Goal: Information Seeking & Learning: Learn about a topic

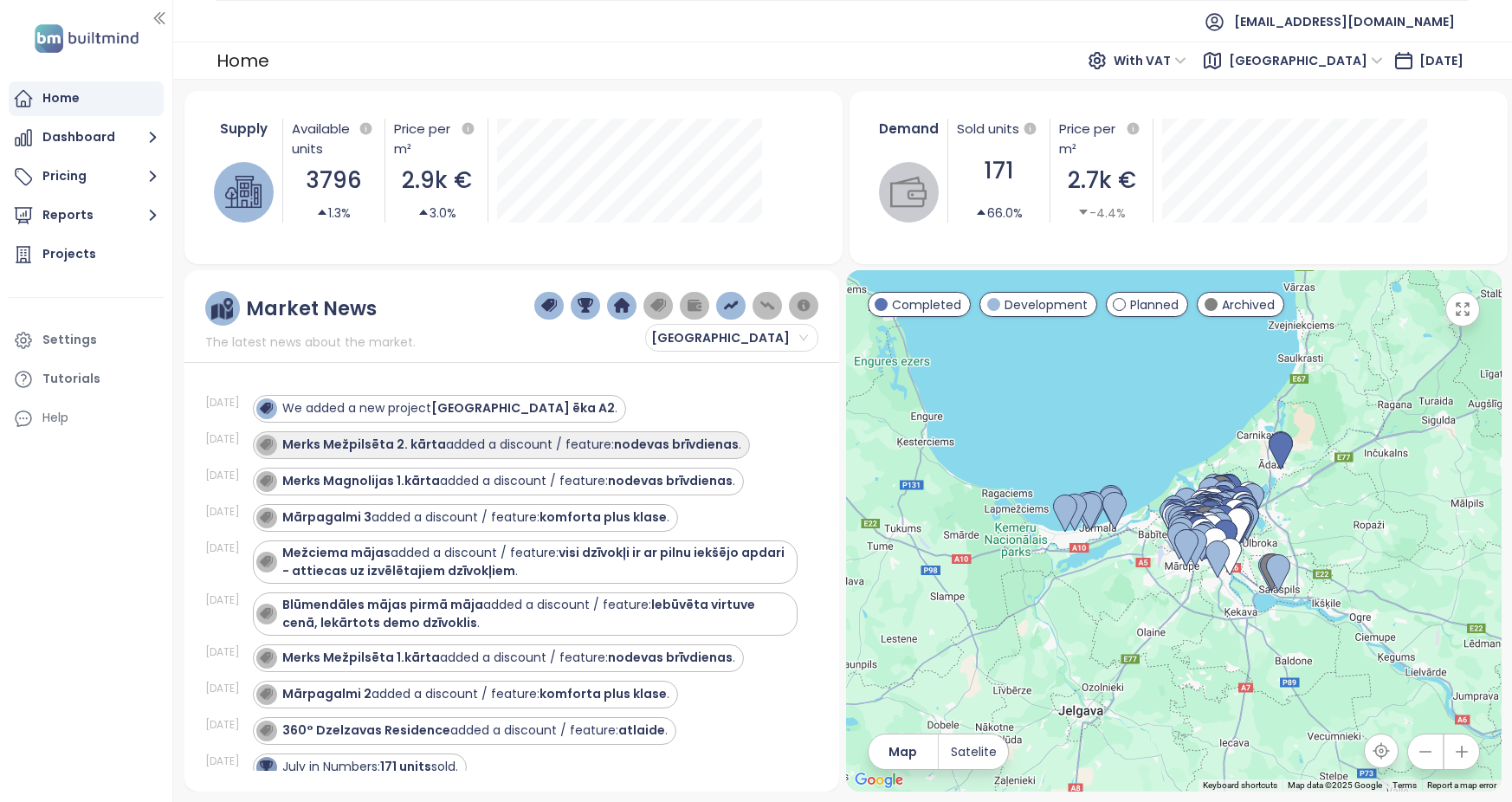
click at [464, 450] on div "Merks Mežpilsēta 2. kārta added a discount / feature: nodevas brīvdienas ." at bounding box center [512, 444] width 459 height 18
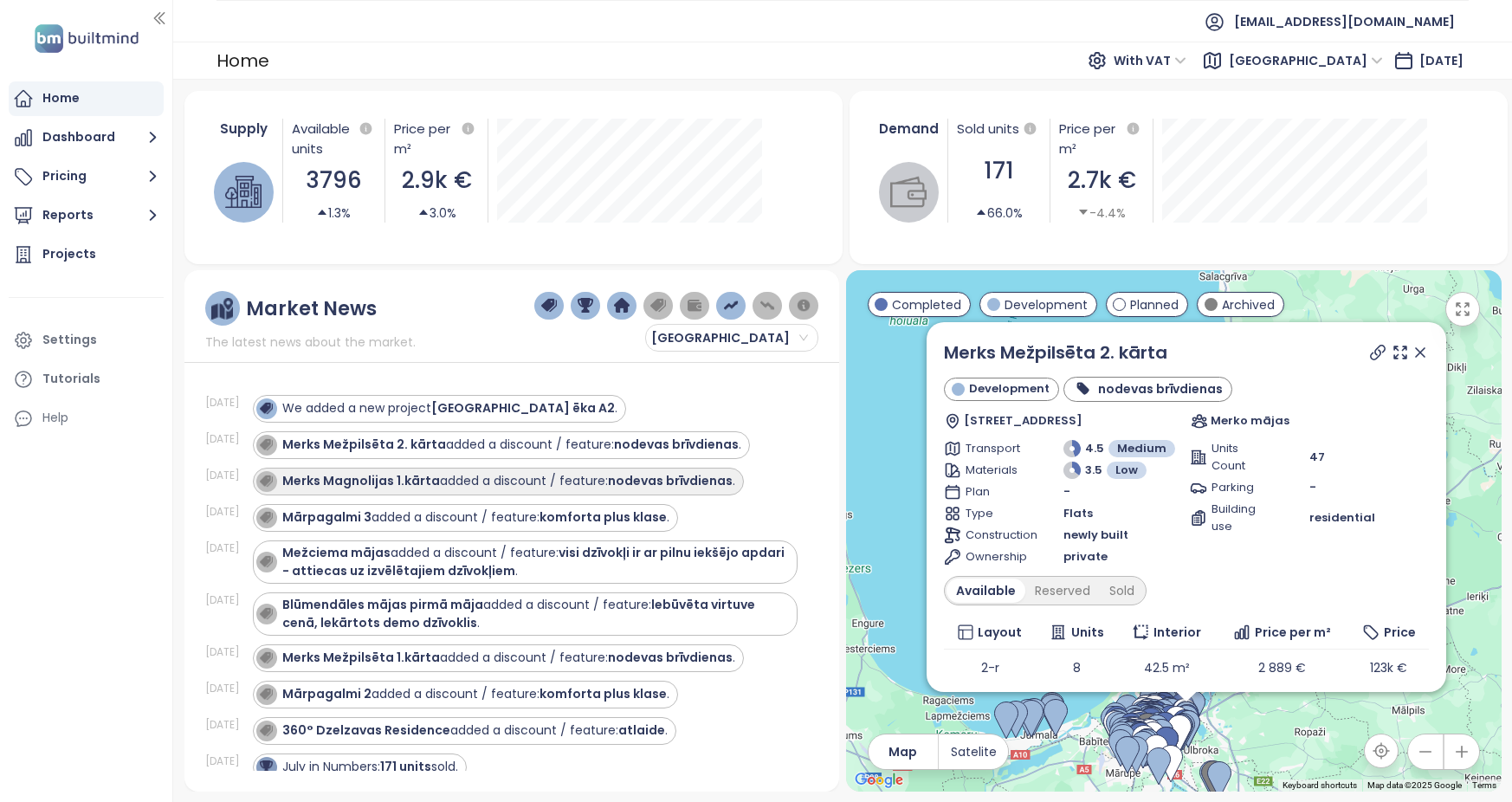
click at [481, 491] on div "Merks Magnolijas 1.kārta added a discount / feature: nodevas brīvdienas ." at bounding box center [496, 481] width 478 height 21
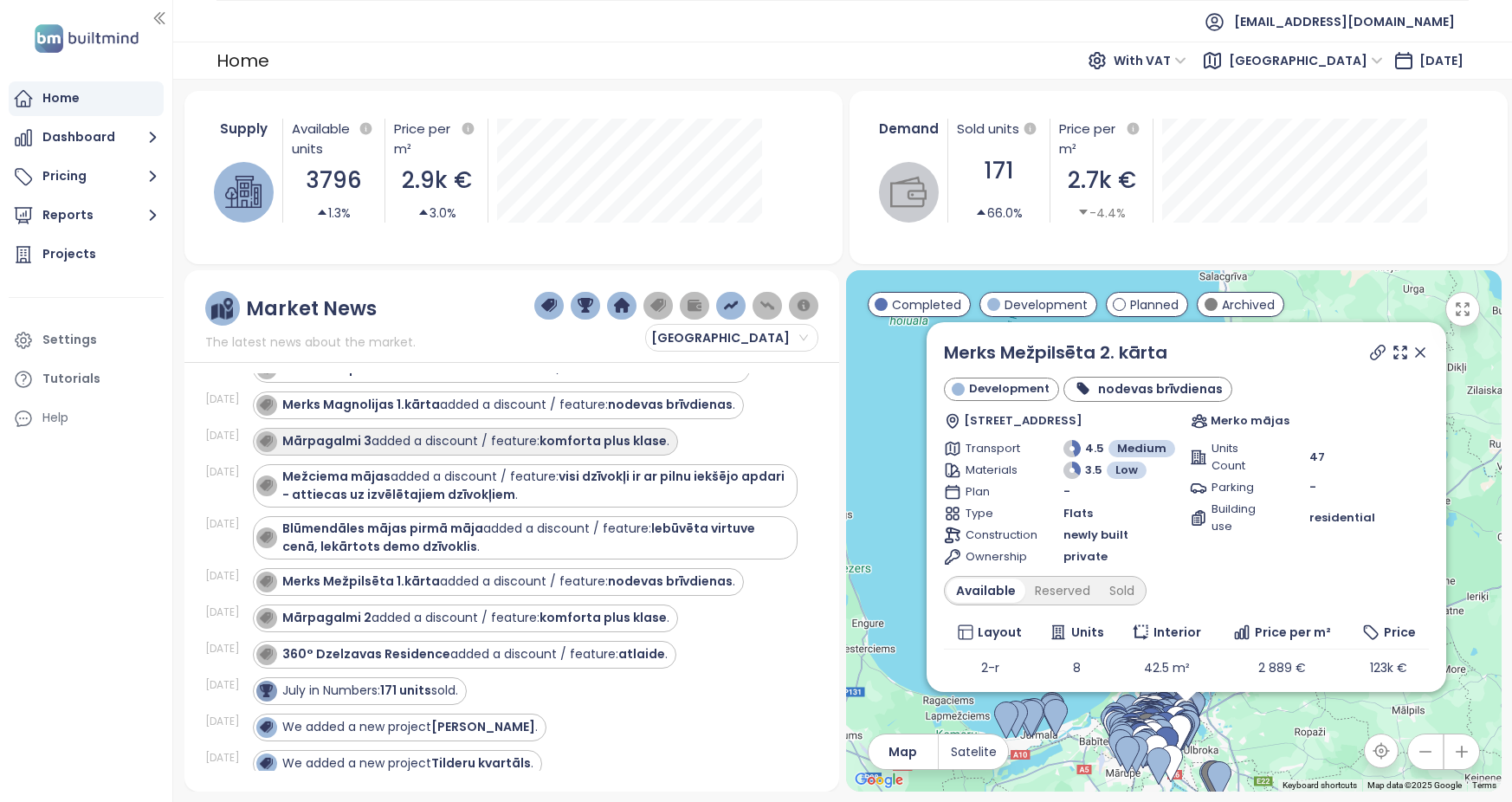
scroll to position [173, 0]
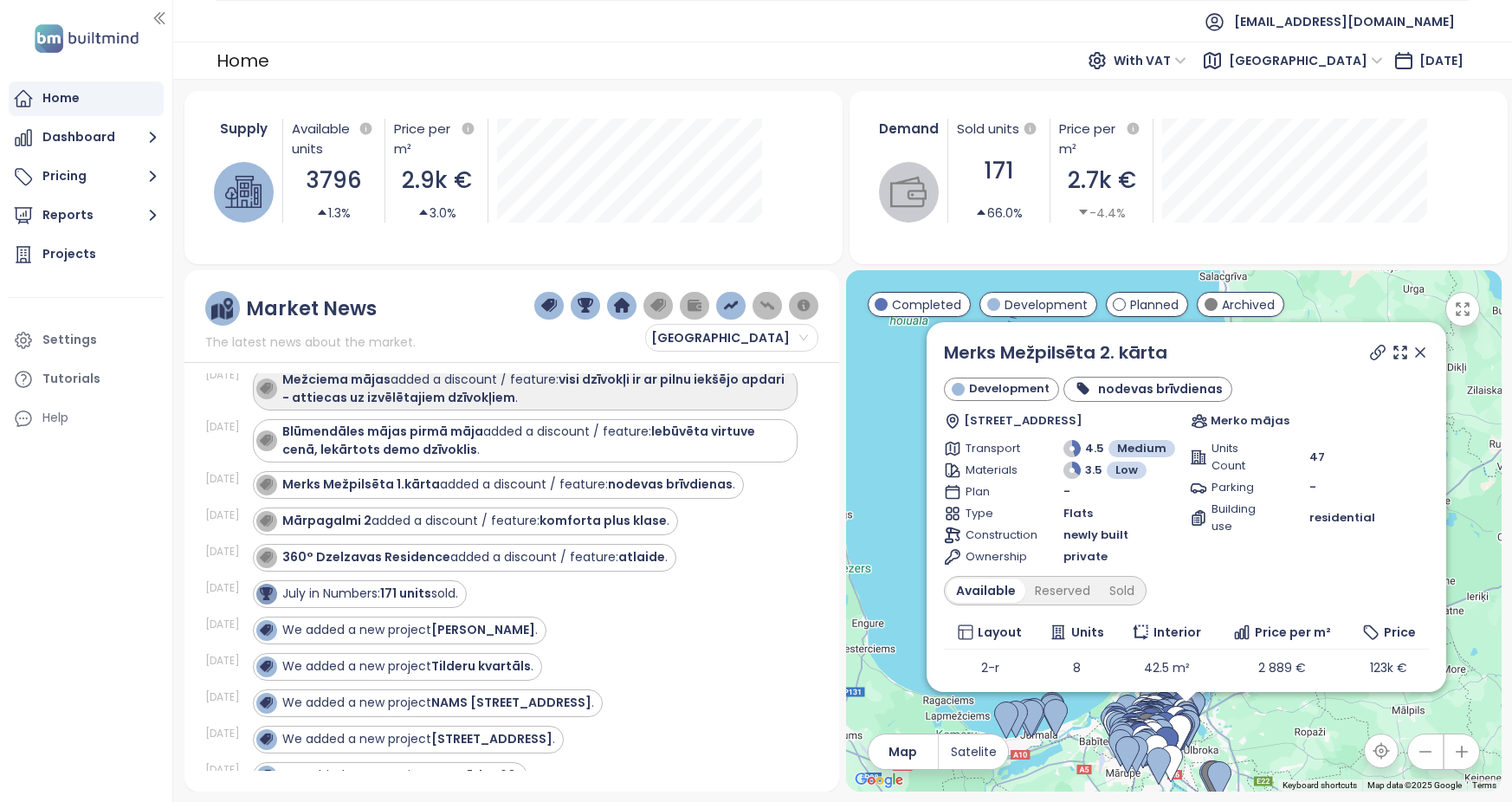
click at [435, 403] on strong "visi dzīvokļi ir ar pilnu iekšējo apdari - attiecas uz izvēlētajiem dzīvokļiem" at bounding box center [533, 388] width 502 height 35
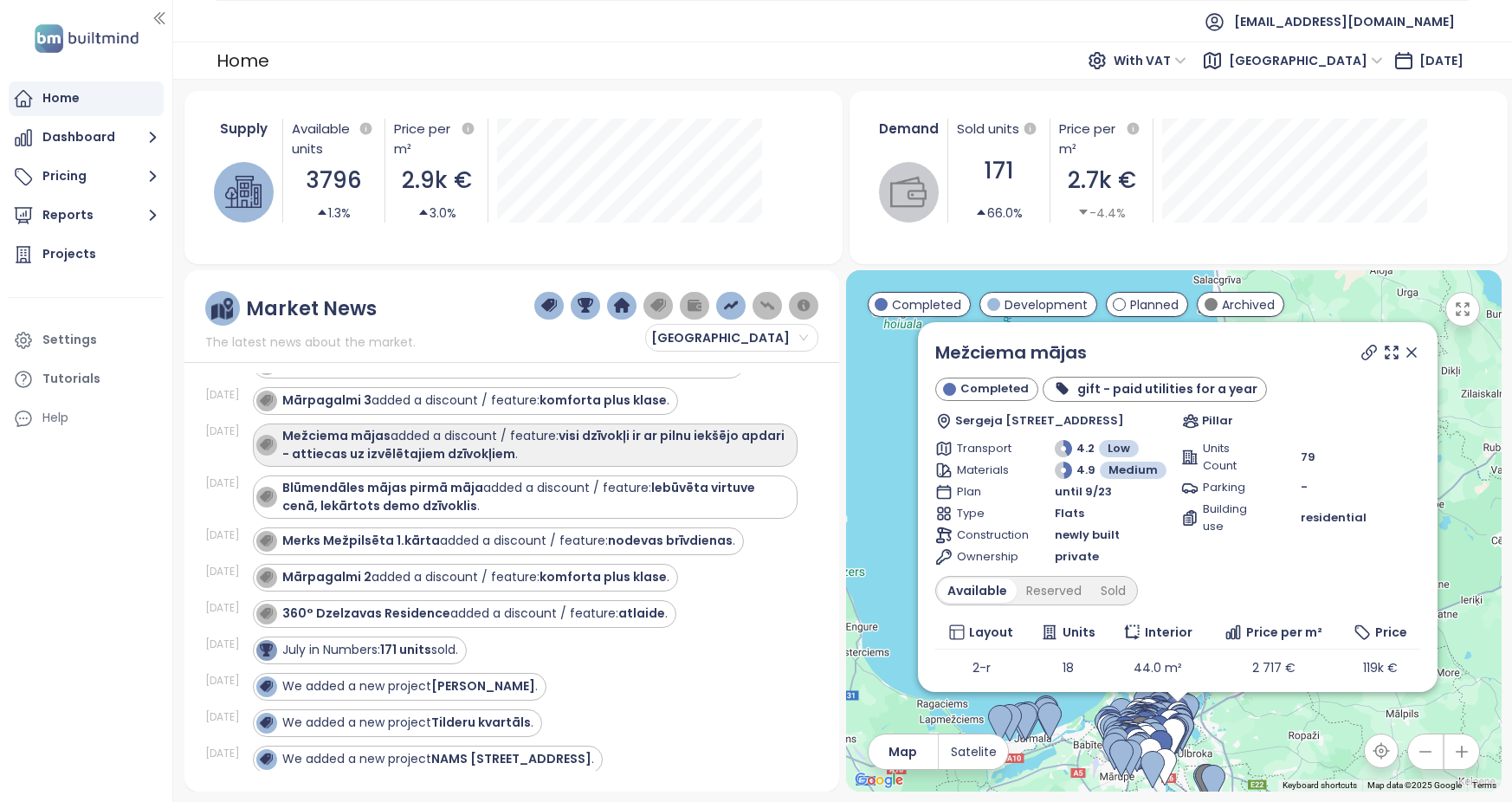
scroll to position [86, 0]
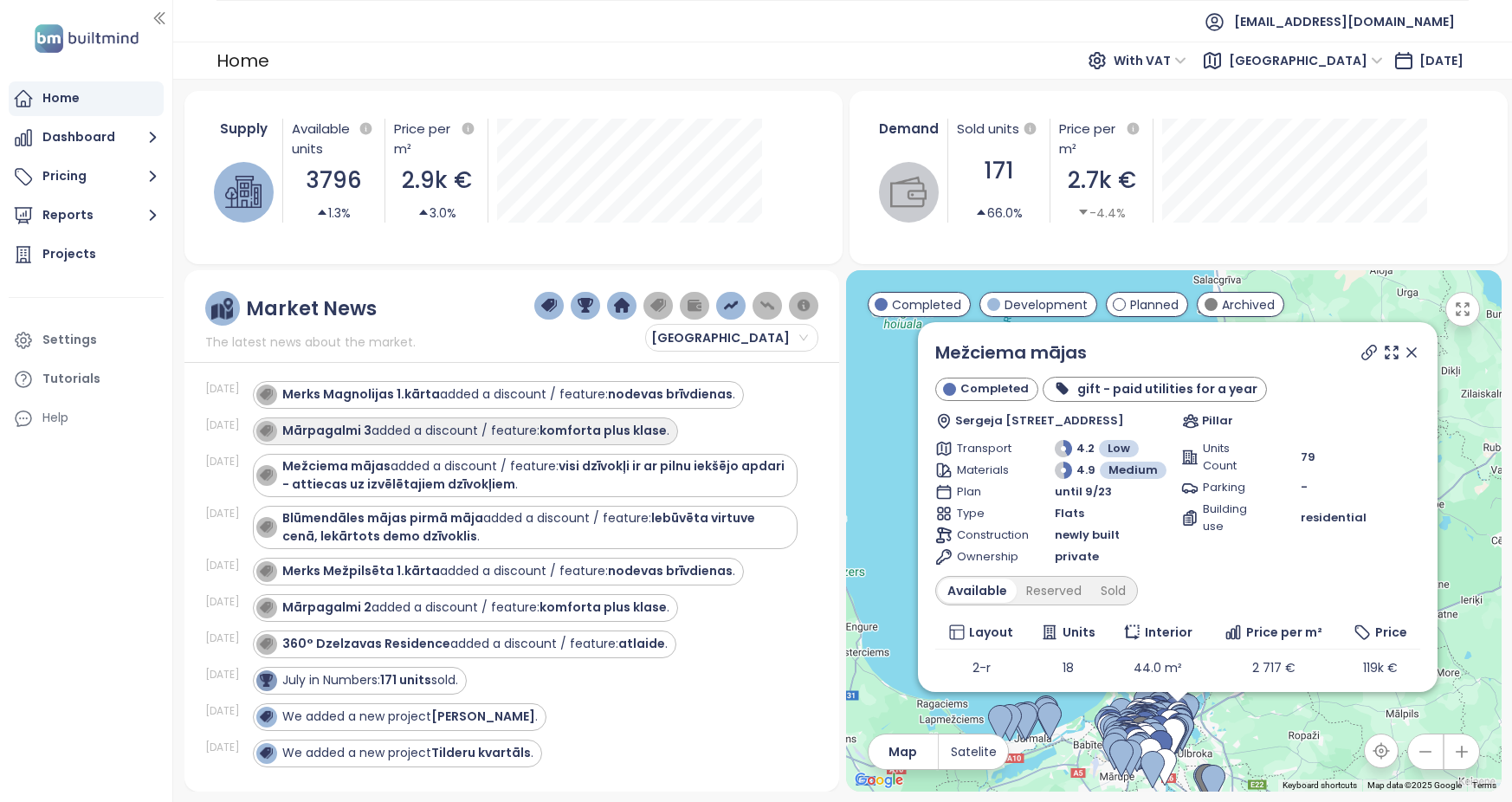
click at [496, 428] on div "Mārpagalmi 3 added a discount / feature: komforta plus [PERSON_NAME] ." at bounding box center [476, 431] width 387 height 18
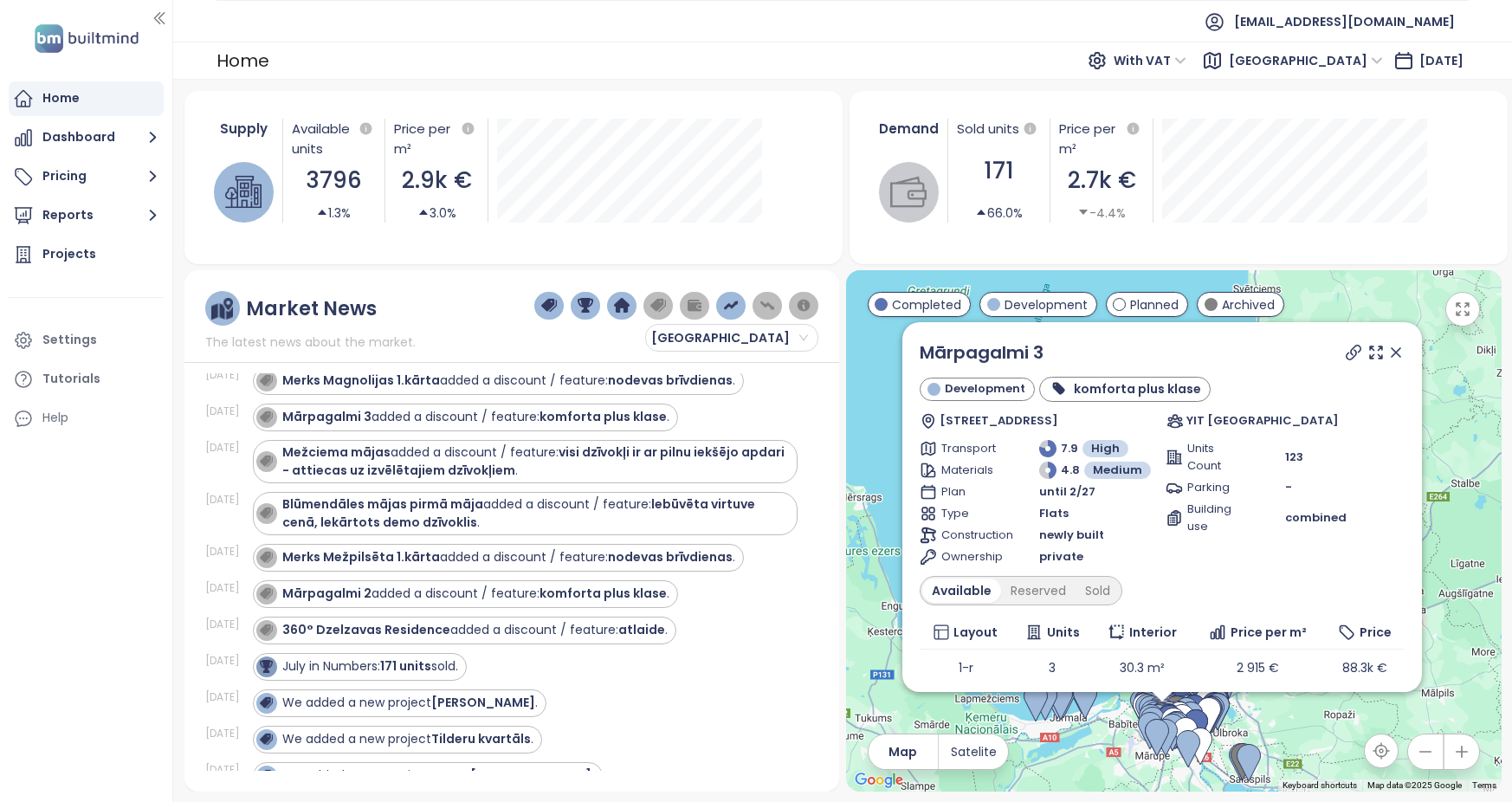
scroll to position [259, 0]
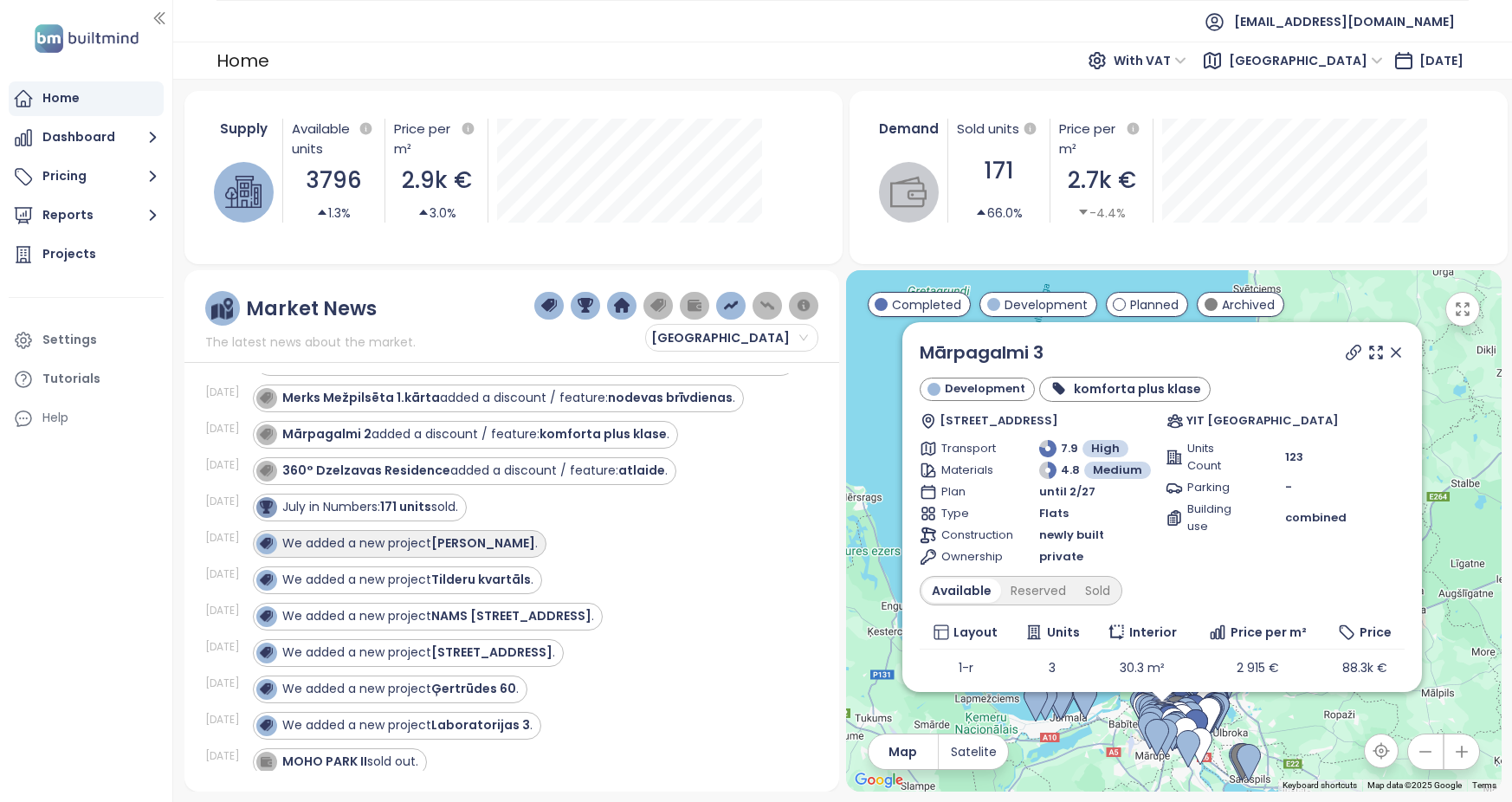
click at [480, 546] on strong "[PERSON_NAME]" at bounding box center [483, 543] width 104 height 17
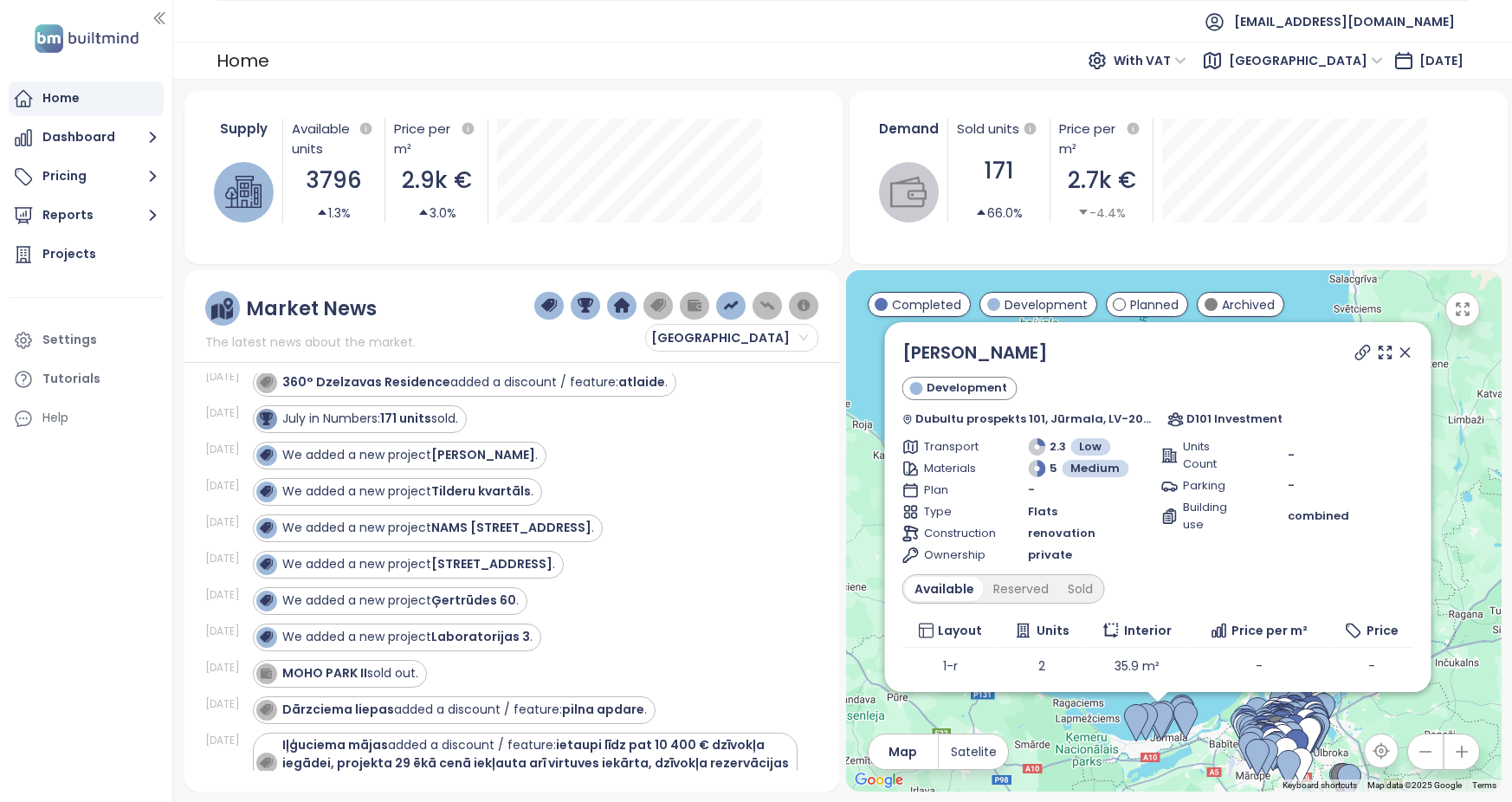
scroll to position [346, 0]
click at [416, 460] on div "We added a new project [PERSON_NAME] skati ." at bounding box center [410, 457] width 256 height 18
click at [480, 490] on strong "Tilderu kvartāls" at bounding box center [481, 493] width 100 height 17
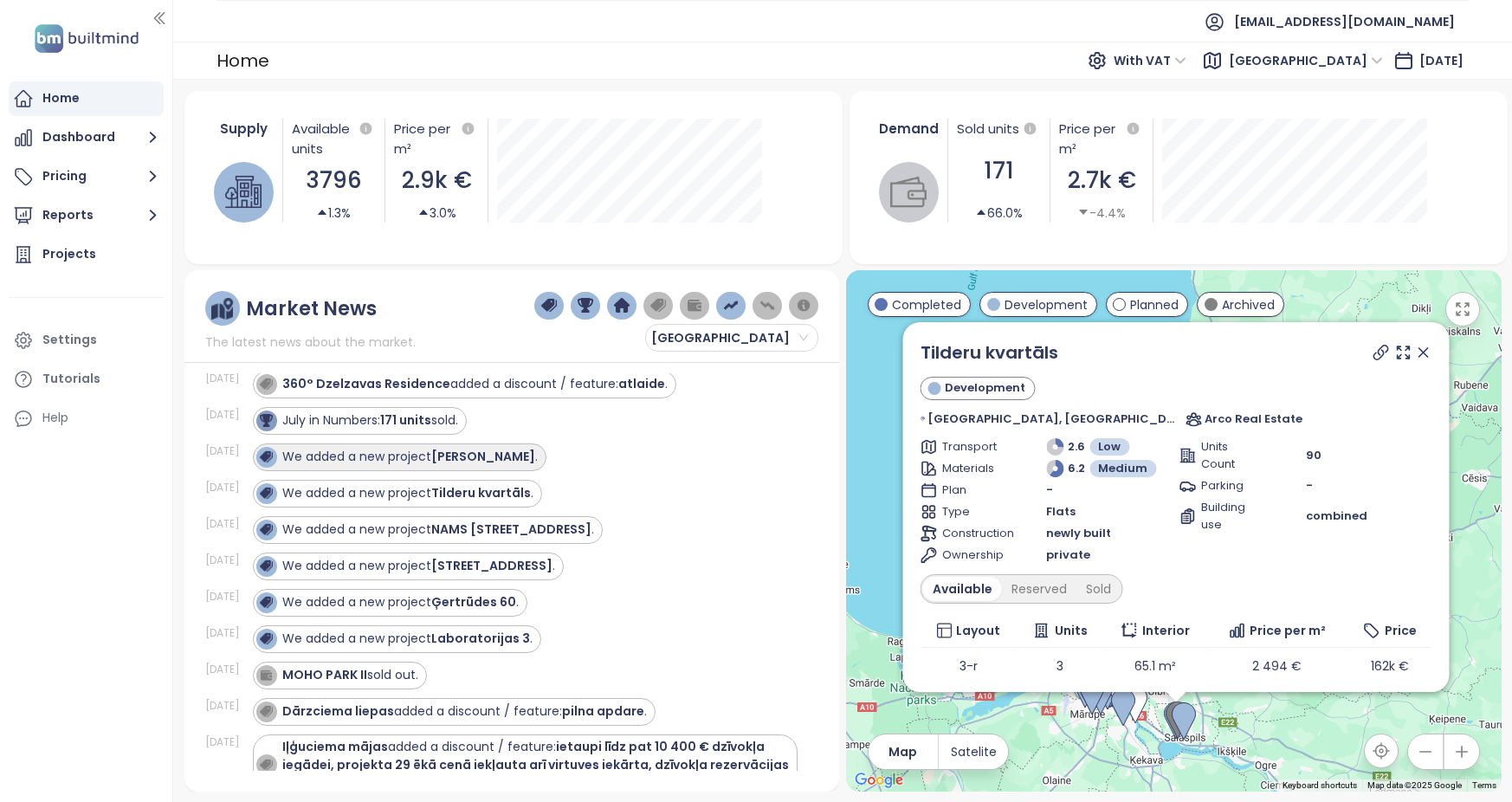
click at [456, 457] on strong "[PERSON_NAME]" at bounding box center [483, 457] width 104 height 17
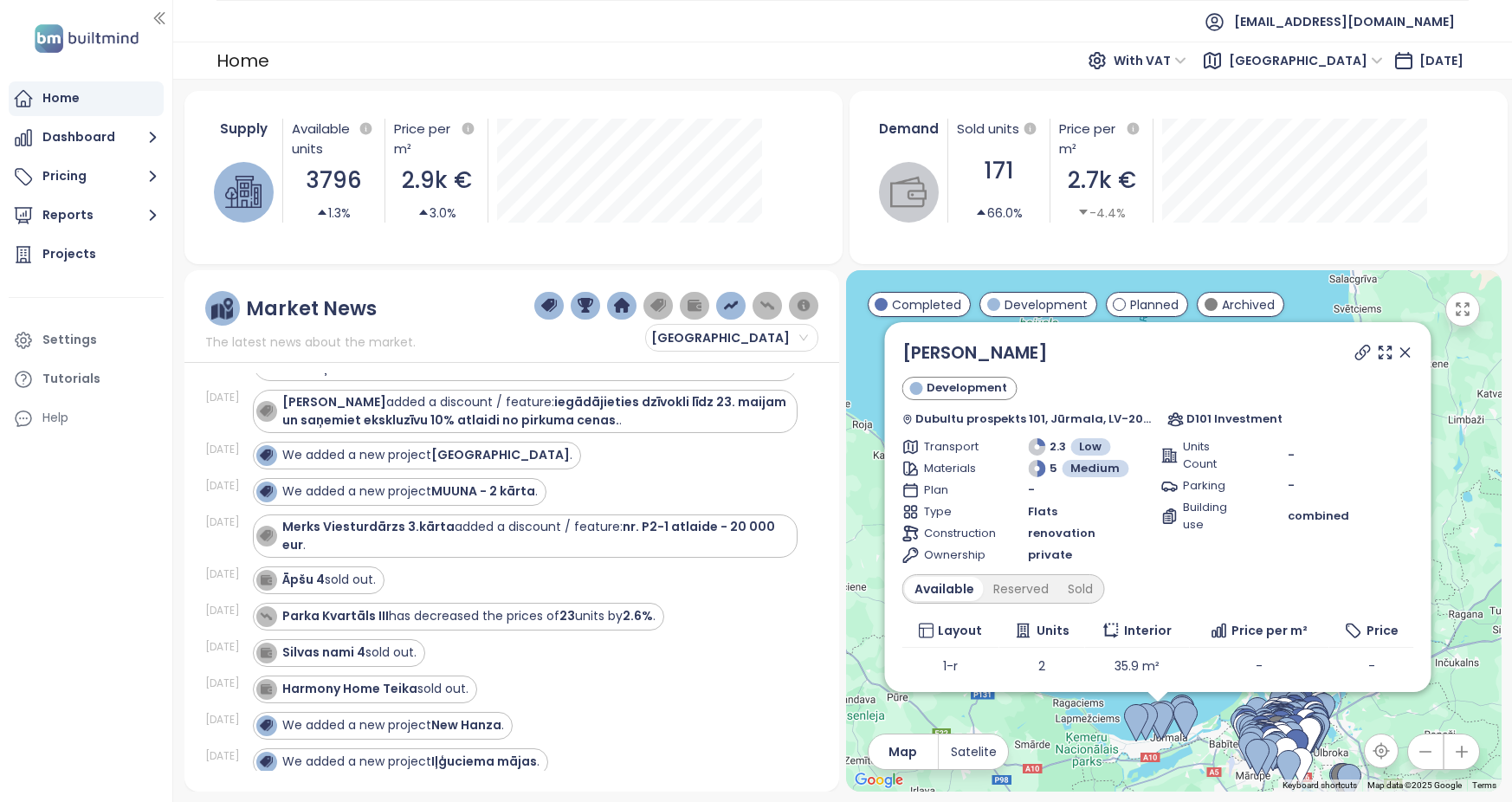
scroll to position [2165, 0]
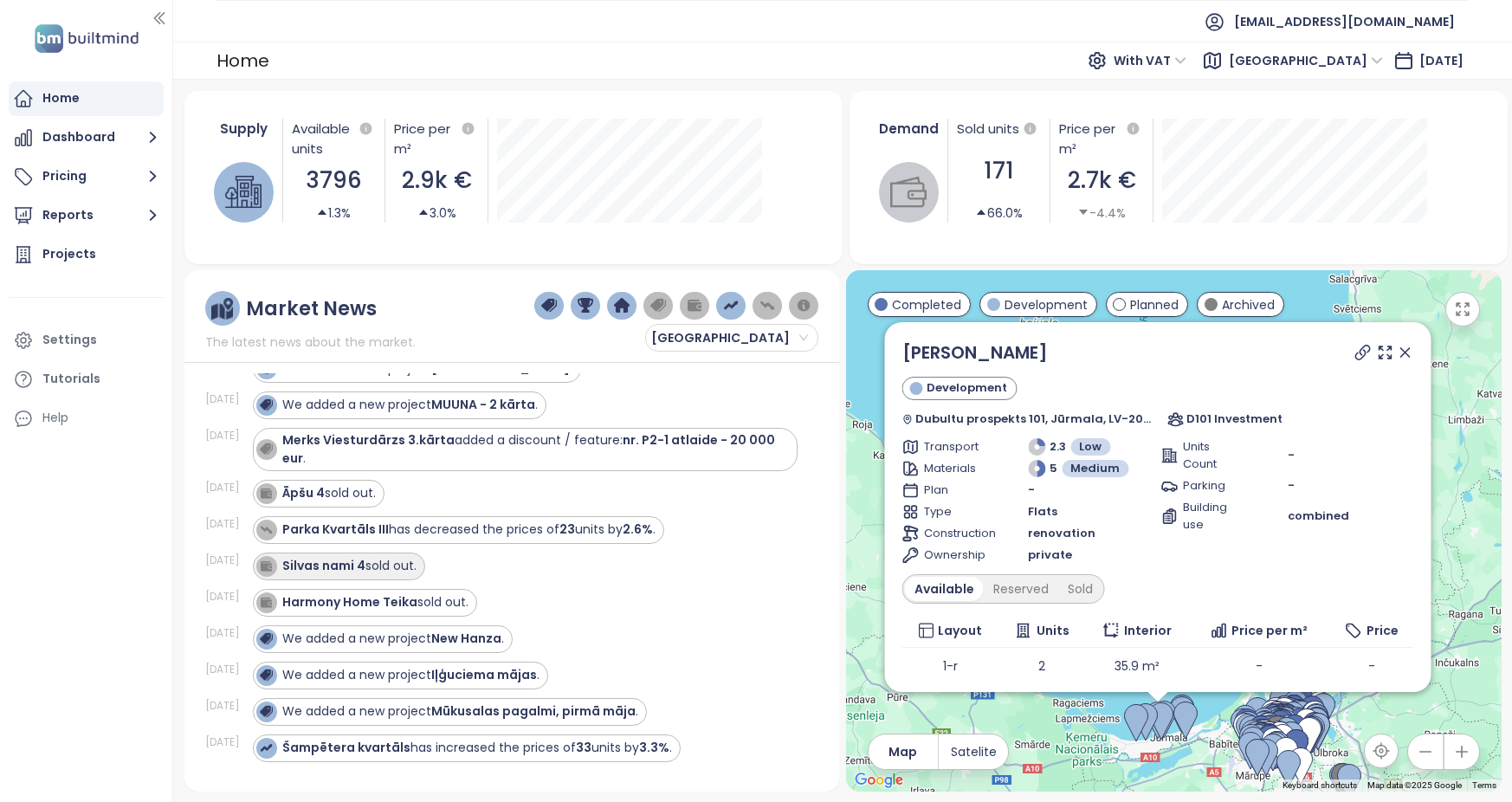
click at [324, 557] on strong "Silvas nami 4" at bounding box center [323, 566] width 83 height 17
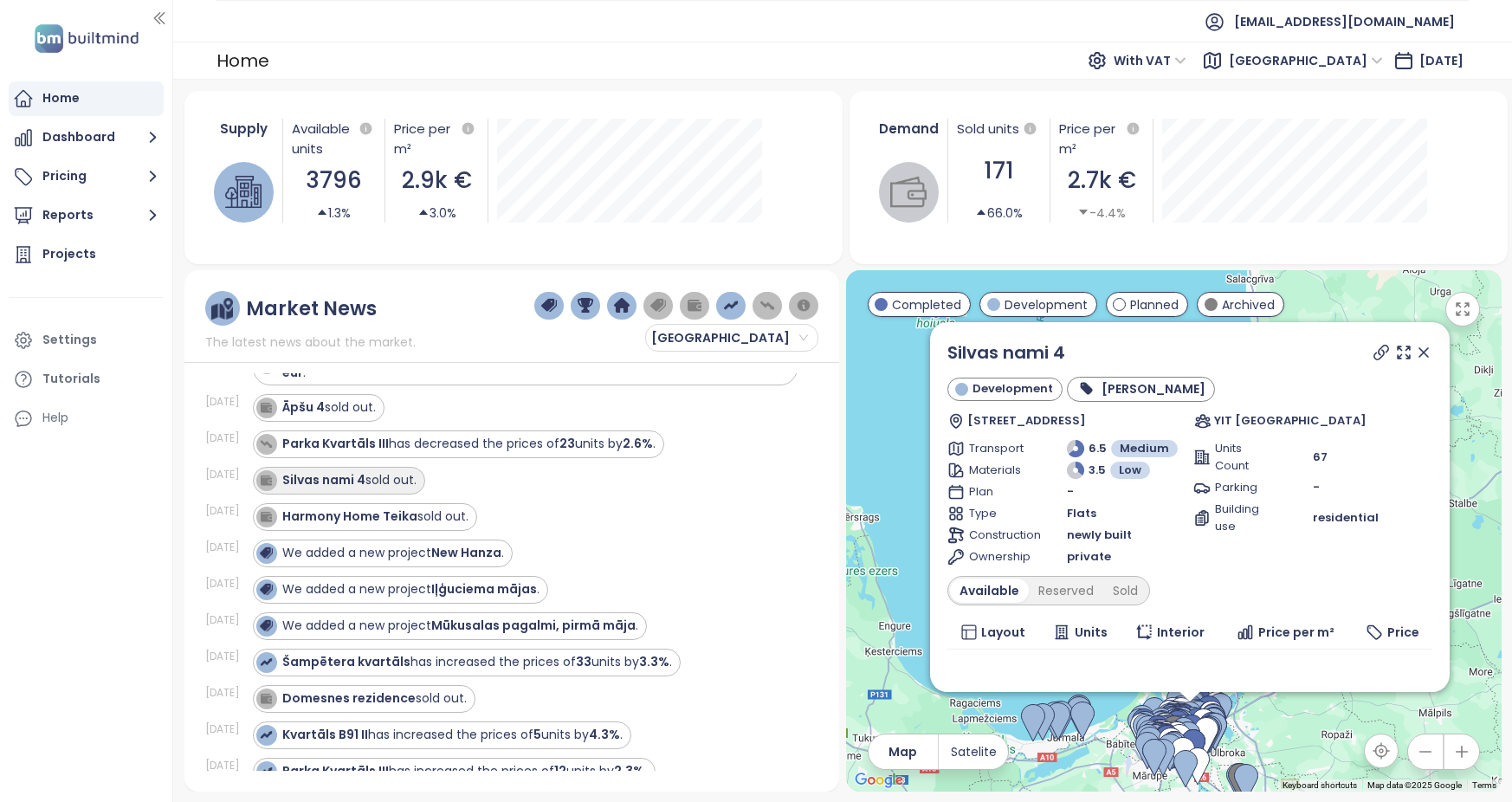
scroll to position [2251, 0]
click at [327, 548] on div "We added a new project New Hanza ." at bounding box center [382, 552] width 259 height 28
click at [483, 543] on strong "New Hanza" at bounding box center [466, 551] width 70 height 17
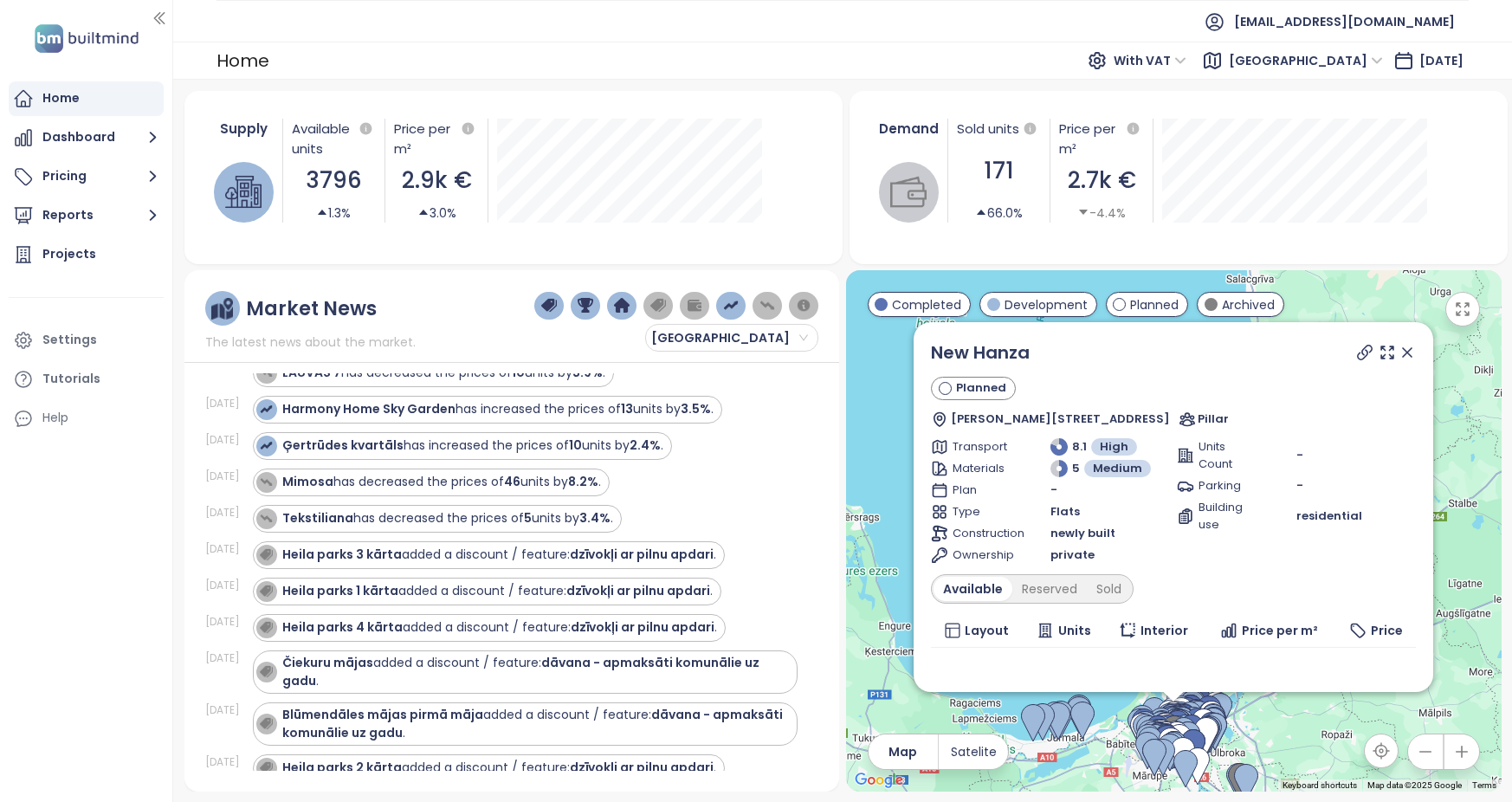
scroll to position [4849, 0]
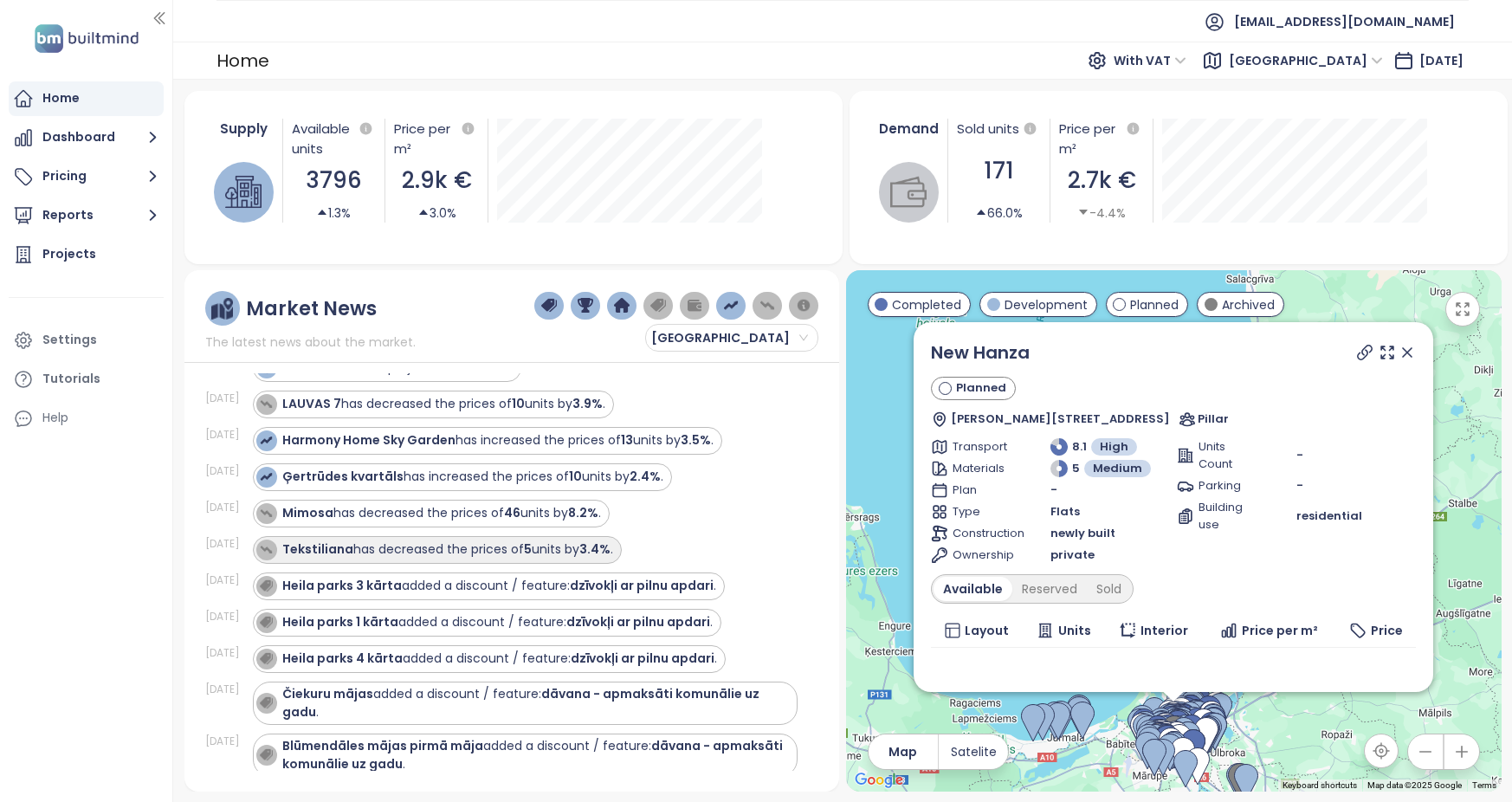
click at [326, 558] on strong "Tekstiliana" at bounding box center [318, 549] width 71 height 17
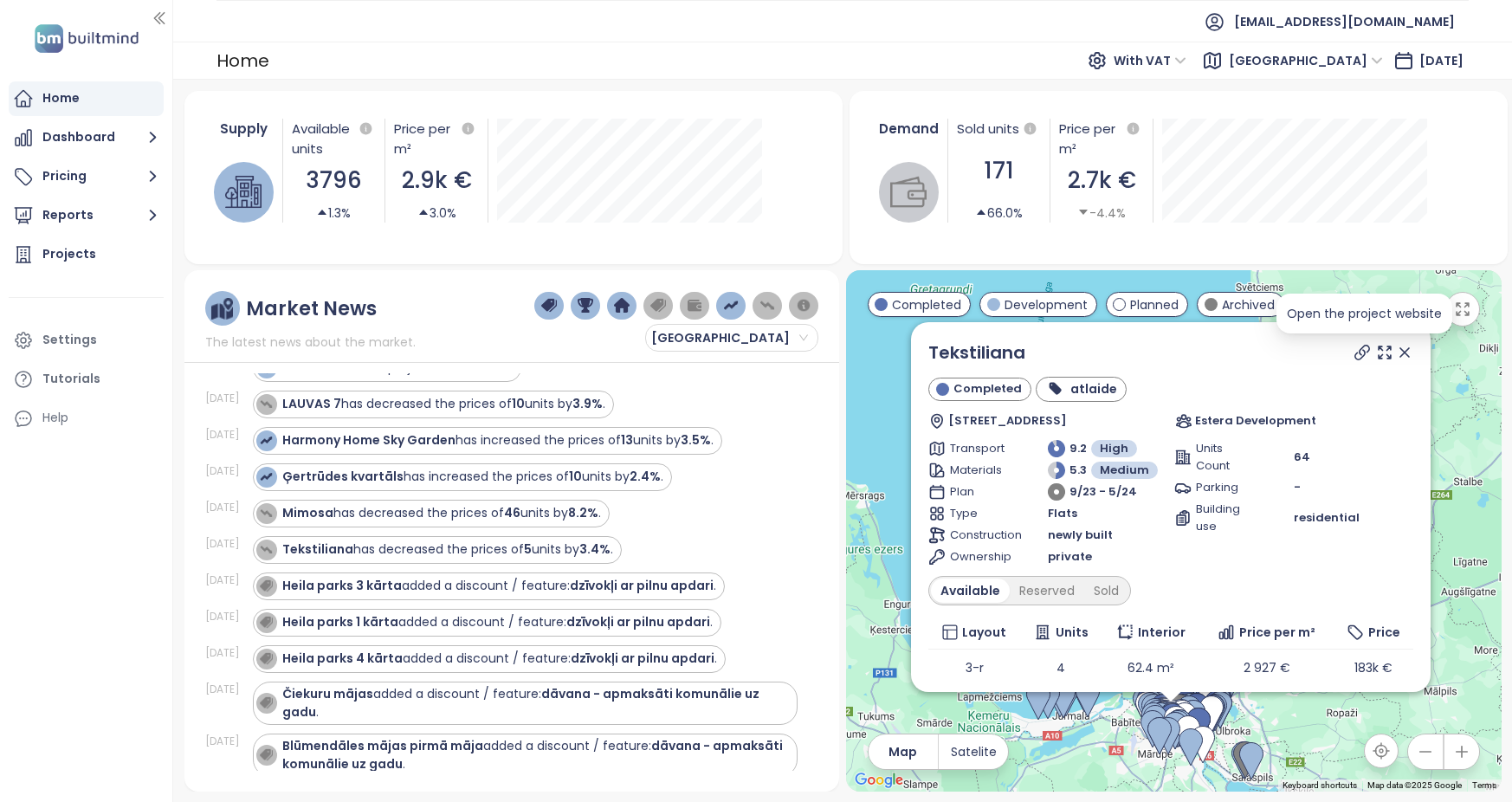
click at [1055, 352] on icon at bounding box center [1362, 352] width 17 height 17
